Goal: Task Accomplishment & Management: Manage account settings

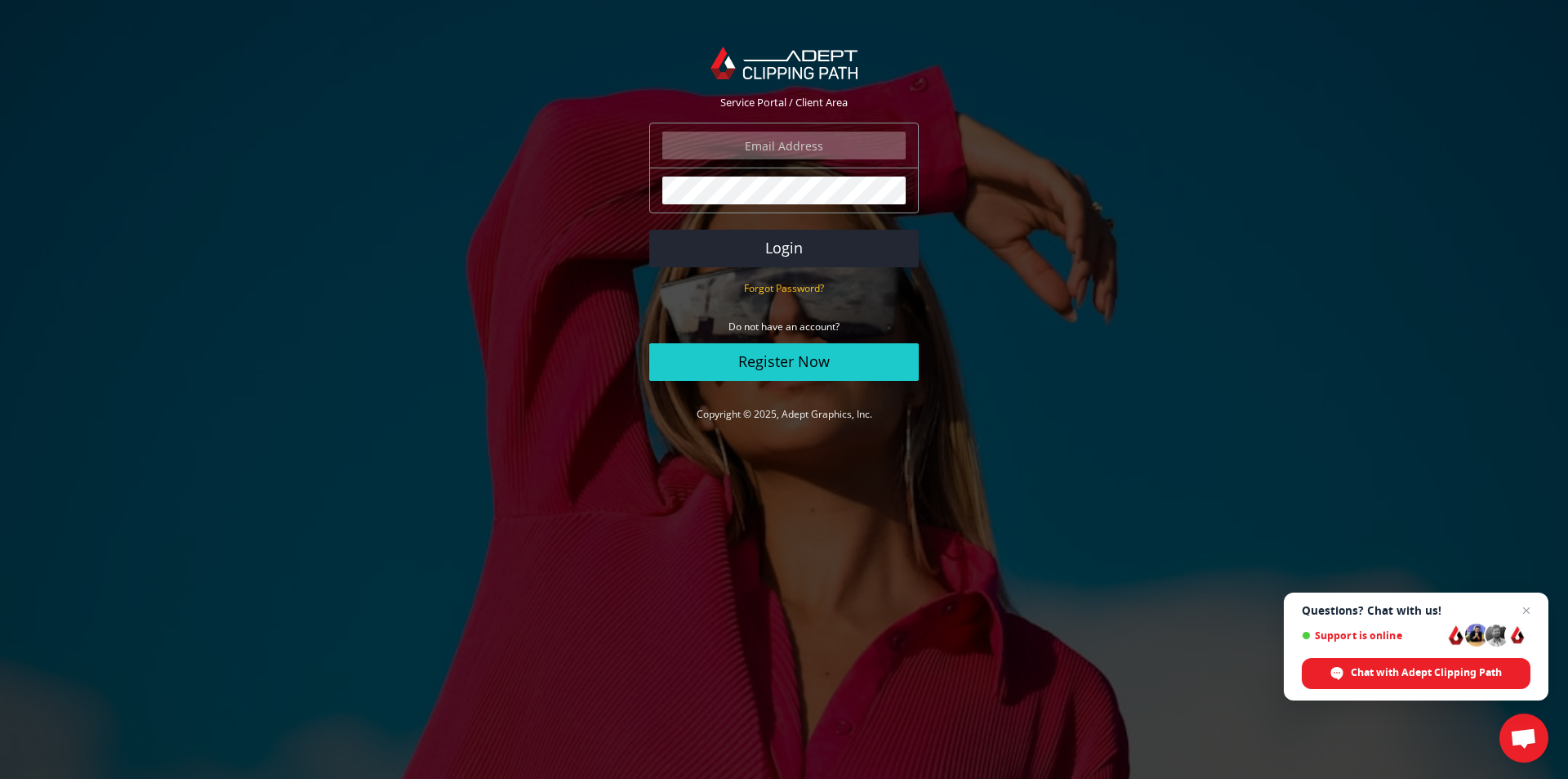
type input "[EMAIL_ADDRESS][DOMAIN_NAME]"
click at [372, 165] on section "Service Portal / Client Area [EMAIL_ADDRESS][DOMAIN_NAME] The login field is re…" at bounding box center [784, 235] width 1568 height 421
click at [530, 97] on section "Service Portal / Client Area [EMAIL_ADDRESS][DOMAIN_NAME] The login field is re…" at bounding box center [784, 235] width 1568 height 421
click at [377, 91] on section "Service Portal / Client Area [EMAIL_ADDRESS][DOMAIN_NAME] The login field is re…" at bounding box center [784, 235] width 1568 height 421
drag, startPoint x: 436, startPoint y: 137, endPoint x: 436, endPoint y: 118, distance: 19.0
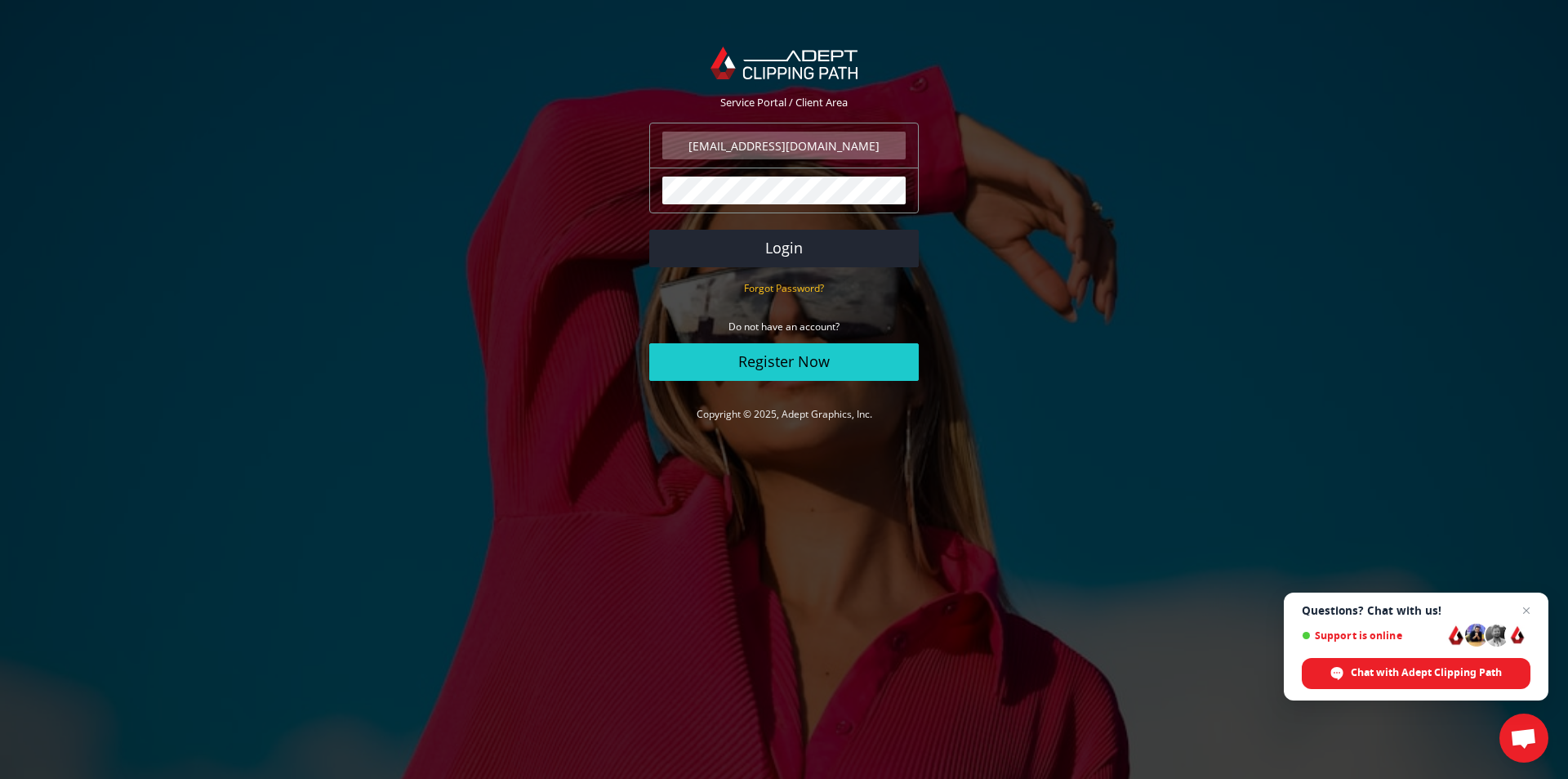
click at [436, 137] on section "Service Portal / Client Area [EMAIL_ADDRESS][DOMAIN_NAME] The login field is re…" at bounding box center [784, 235] width 1568 height 421
click at [467, 9] on body "Service Portal / Client Area [EMAIL_ADDRESS][DOMAIN_NAME] The login field is re…" at bounding box center [784, 390] width 1568 height 779
click at [463, 108] on section "Service Portal / Client Area [EMAIL_ADDRESS][DOMAIN_NAME] The login field is re…" at bounding box center [784, 235] width 1568 height 421
click at [362, 96] on section "Service Portal / Client Area [EMAIL_ADDRESS][DOMAIN_NAME] The login field is re…" at bounding box center [784, 235] width 1568 height 421
drag, startPoint x: 202, startPoint y: 90, endPoint x: 203, endPoint y: 79, distance: 11.0
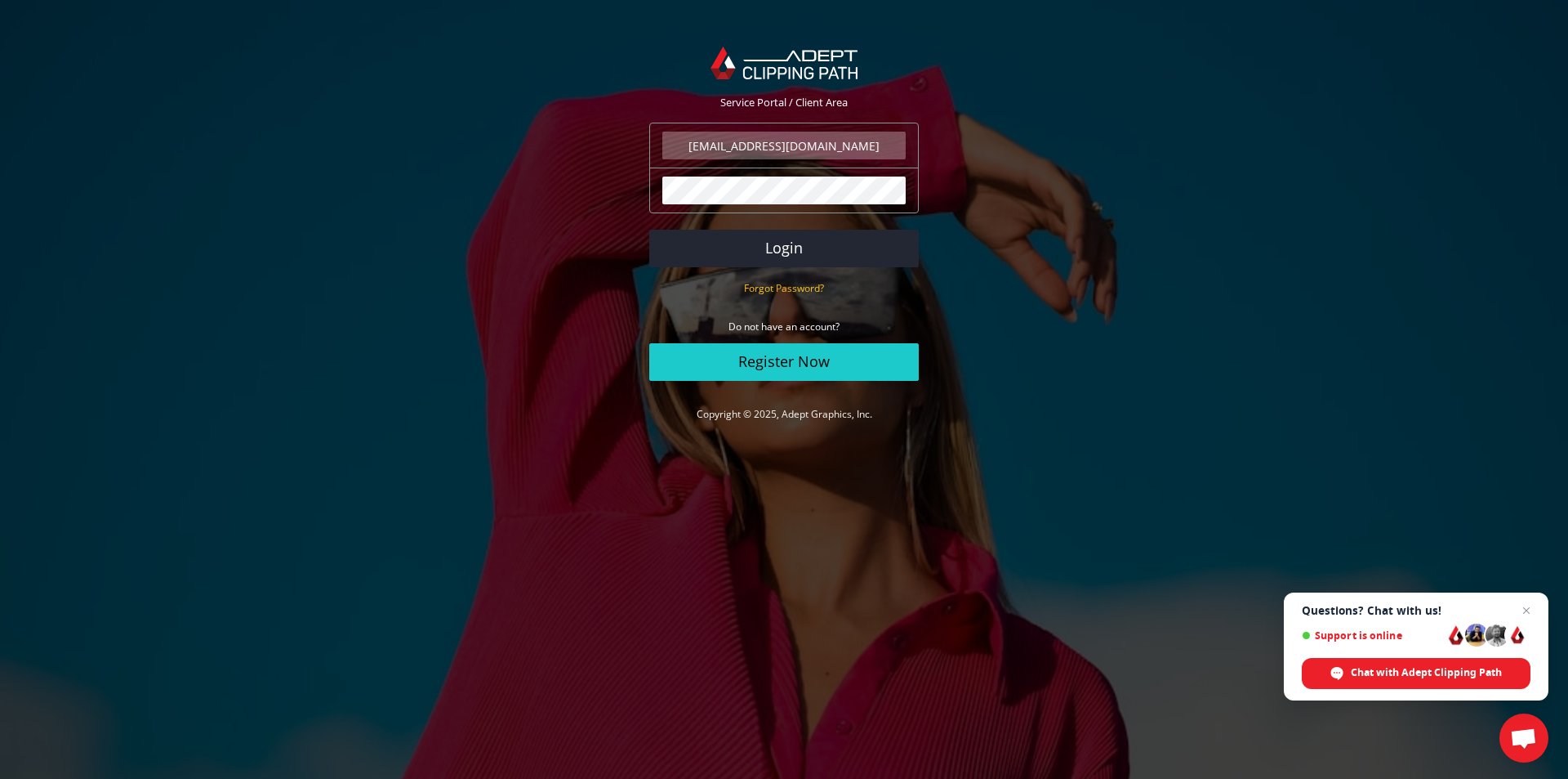
click at [204, 89] on section "Service Portal / Client Area [EMAIL_ADDRESS][DOMAIN_NAME] The login field is re…" at bounding box center [784, 235] width 1568 height 421
click at [232, 149] on section "Service Portal / Client Area [EMAIL_ADDRESS][DOMAIN_NAME] The login field is re…" at bounding box center [784, 235] width 1568 height 421
click at [260, 81] on section "Service Portal / Client Area [EMAIL_ADDRESS][DOMAIN_NAME] The login field is re…" at bounding box center [784, 235] width 1568 height 421
click at [235, 56] on section "Service Portal / Client Area [EMAIL_ADDRESS][DOMAIN_NAME] The login field is re…" at bounding box center [784, 235] width 1568 height 421
drag, startPoint x: 216, startPoint y: 86, endPoint x: 216, endPoint y: 72, distance: 14.0
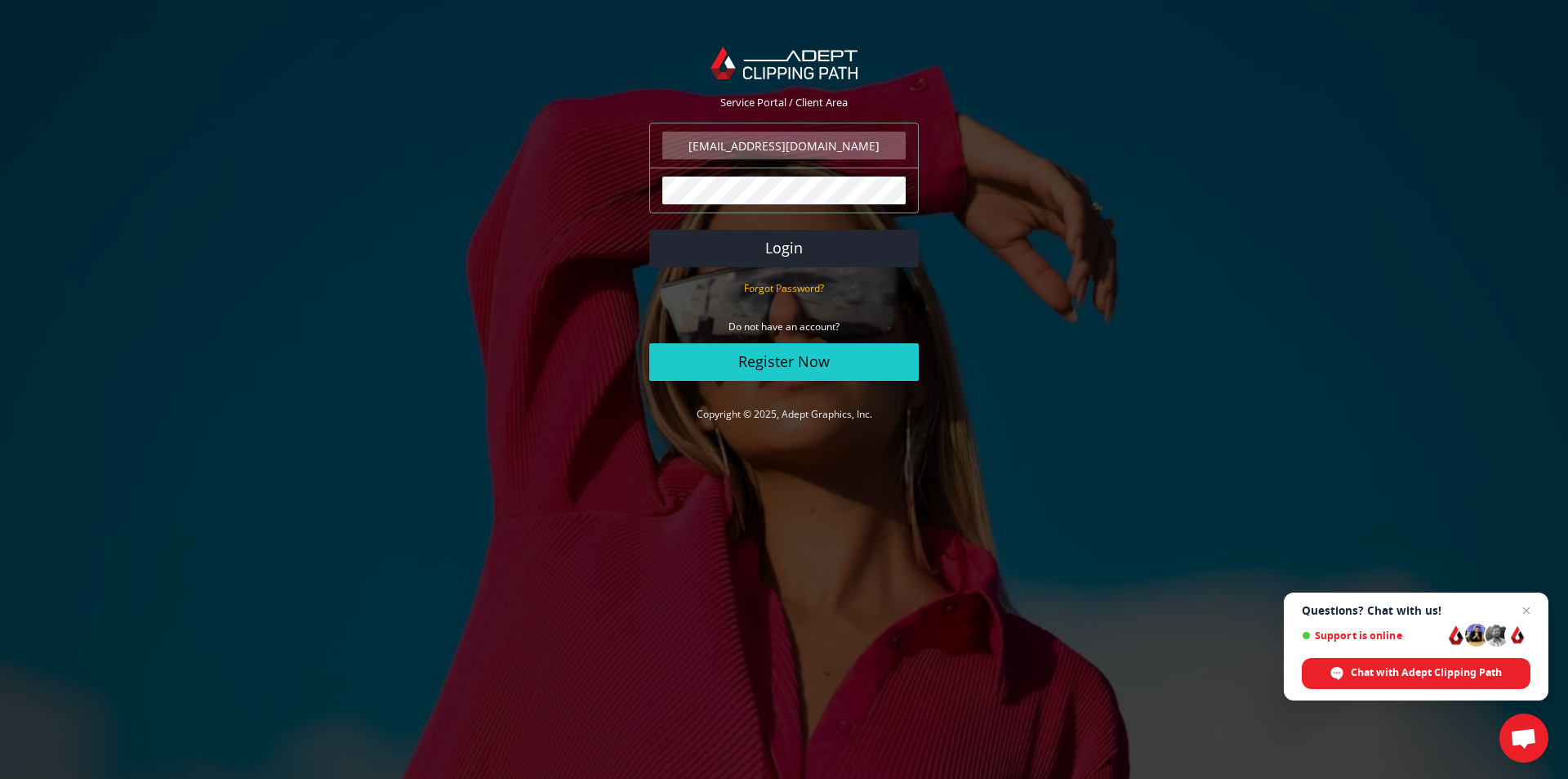
click at [216, 84] on section "Service Portal / Client Area [EMAIL_ADDRESS][DOMAIN_NAME] The login field is re…" at bounding box center [784, 235] width 1568 height 421
click at [837, 246] on button "Login" at bounding box center [784, 248] width 269 height 37
